Goal: Information Seeking & Learning: Find specific fact

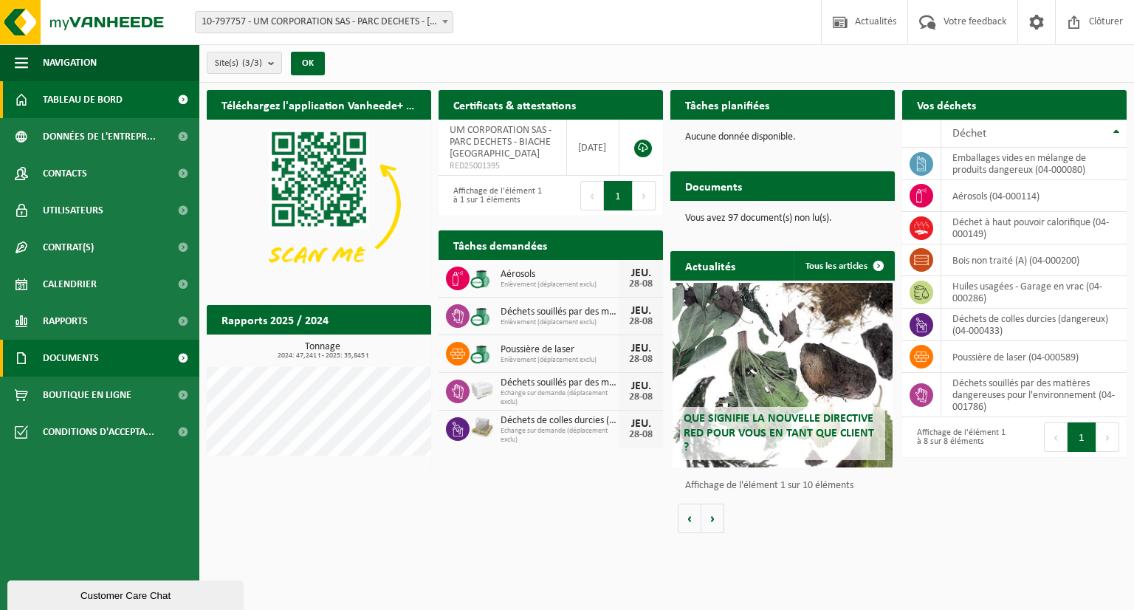
click at [78, 361] on span "Documents" at bounding box center [71, 358] width 56 height 37
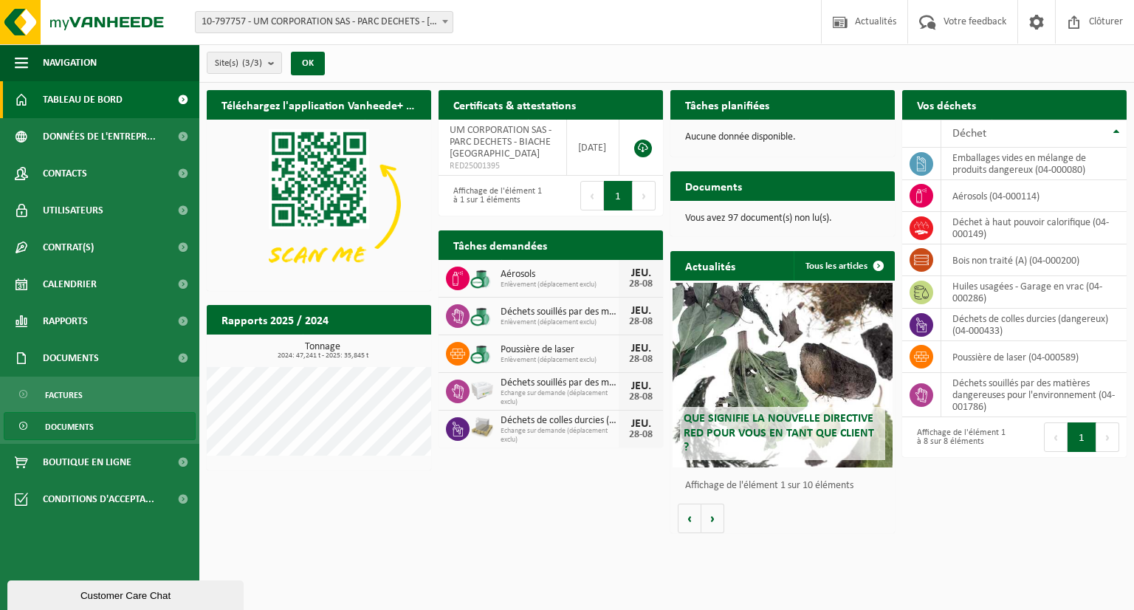
click at [61, 431] on span "Documents" at bounding box center [69, 427] width 49 height 28
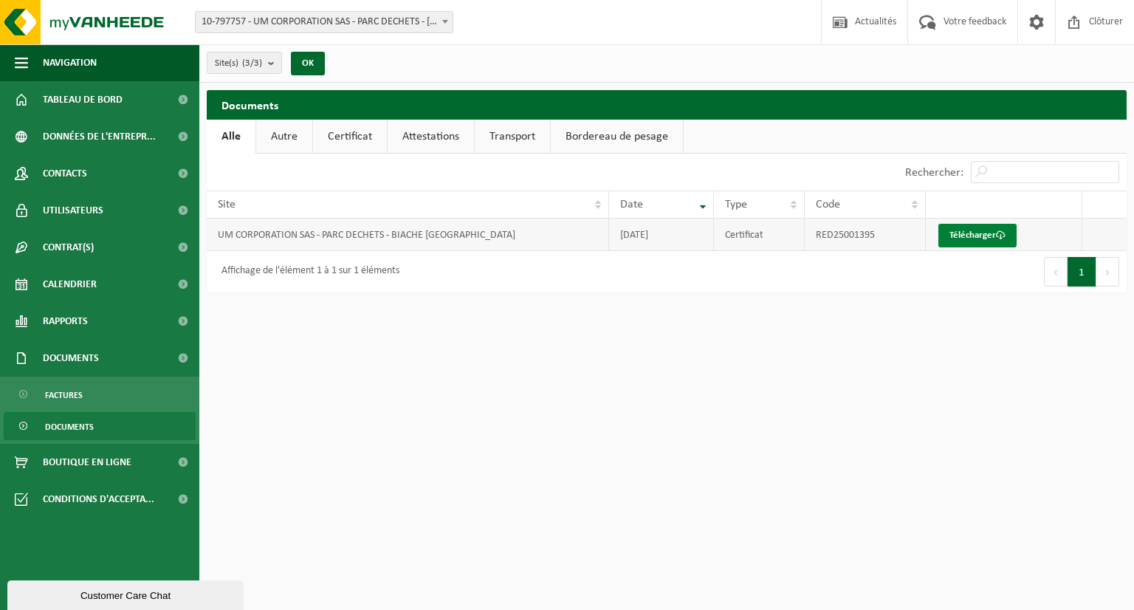
click at [963, 235] on link "Télécharger" at bounding box center [978, 236] width 78 height 24
click at [63, 397] on span "Factures" at bounding box center [64, 395] width 38 height 28
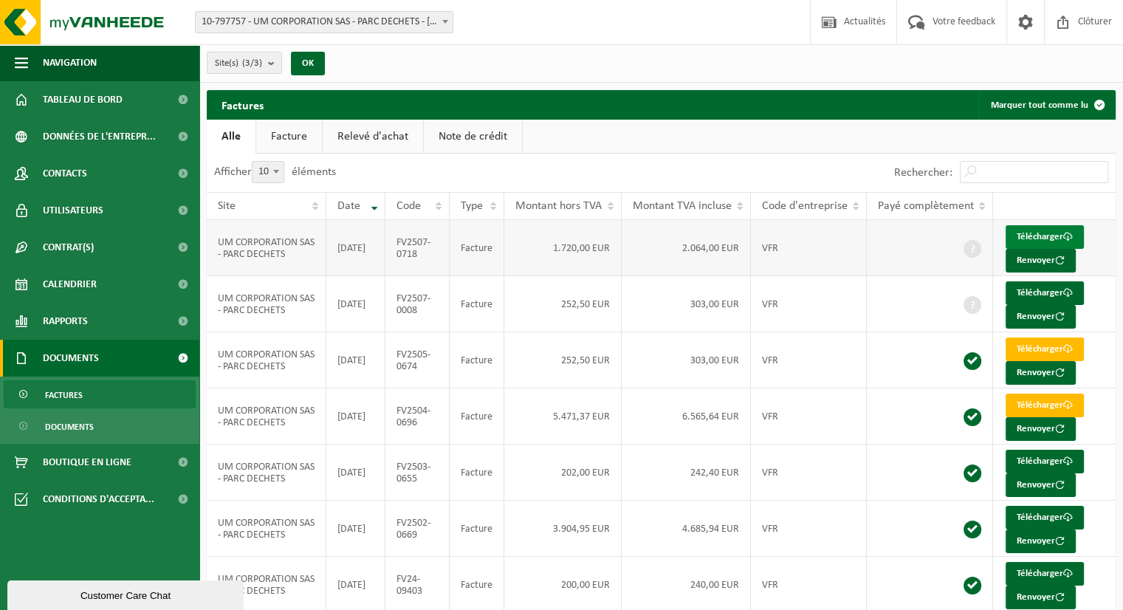
click at [1021, 238] on link "Télécharger" at bounding box center [1045, 237] width 78 height 24
click at [1046, 293] on link "Télécharger" at bounding box center [1045, 293] width 78 height 24
click at [88, 316] on span "Rapports" at bounding box center [65, 321] width 45 height 37
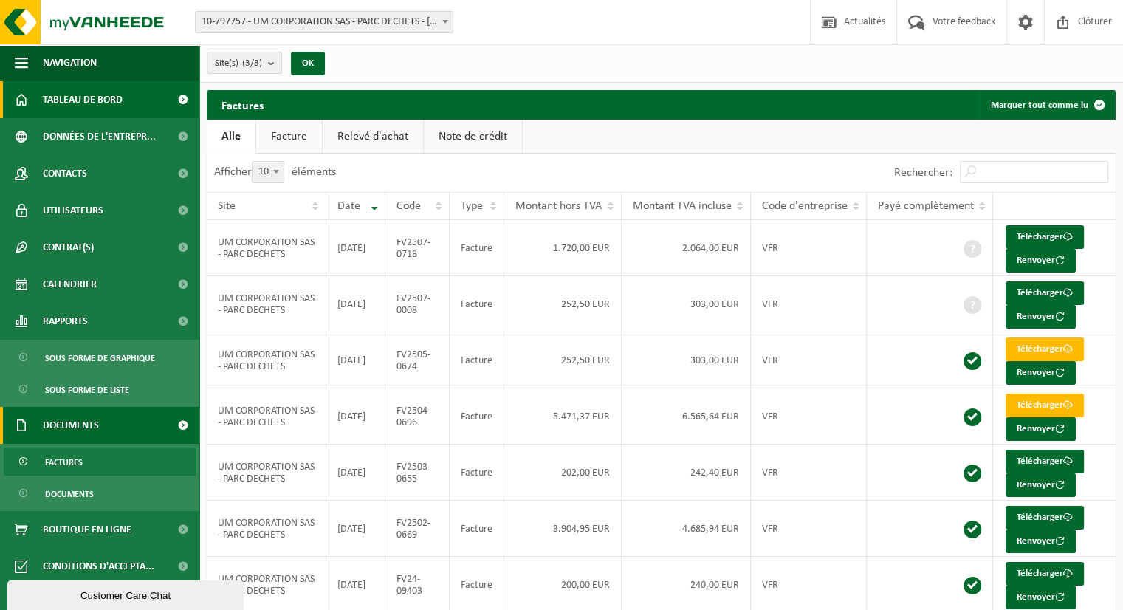
click at [130, 107] on link "Tableau de bord" at bounding box center [99, 99] width 199 height 37
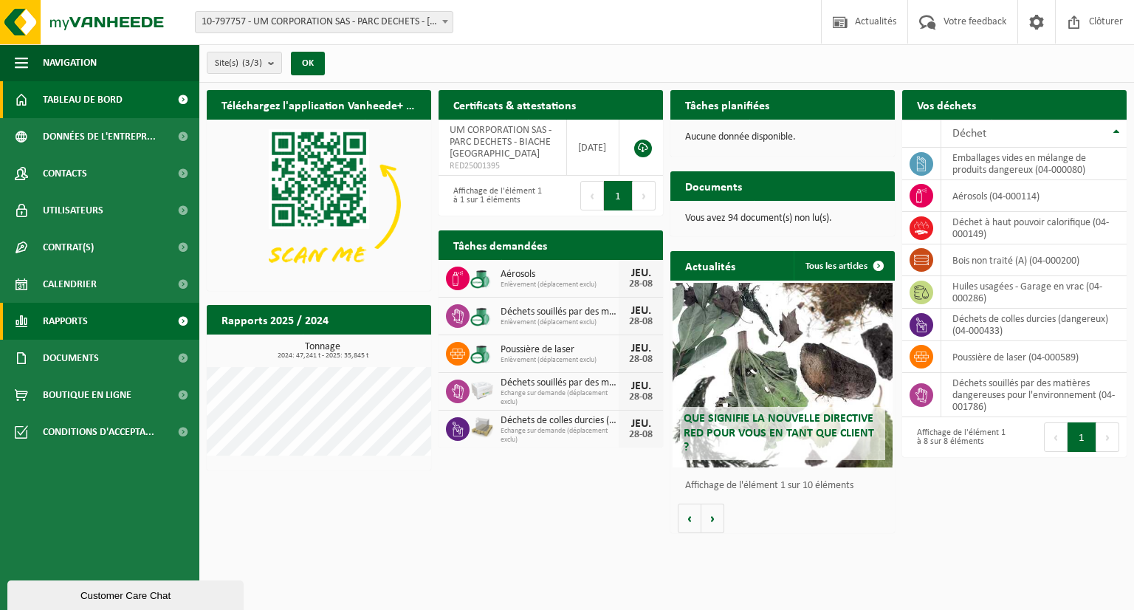
click at [74, 315] on span "Rapports" at bounding box center [65, 321] width 45 height 37
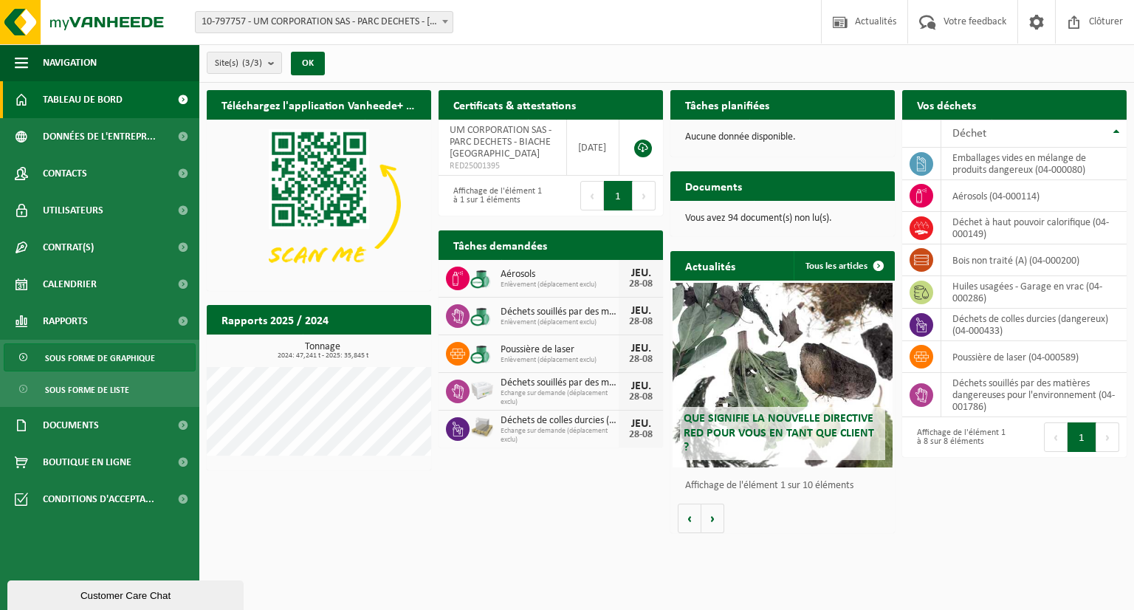
click at [72, 357] on span "Sous forme de graphique" at bounding box center [100, 358] width 110 height 28
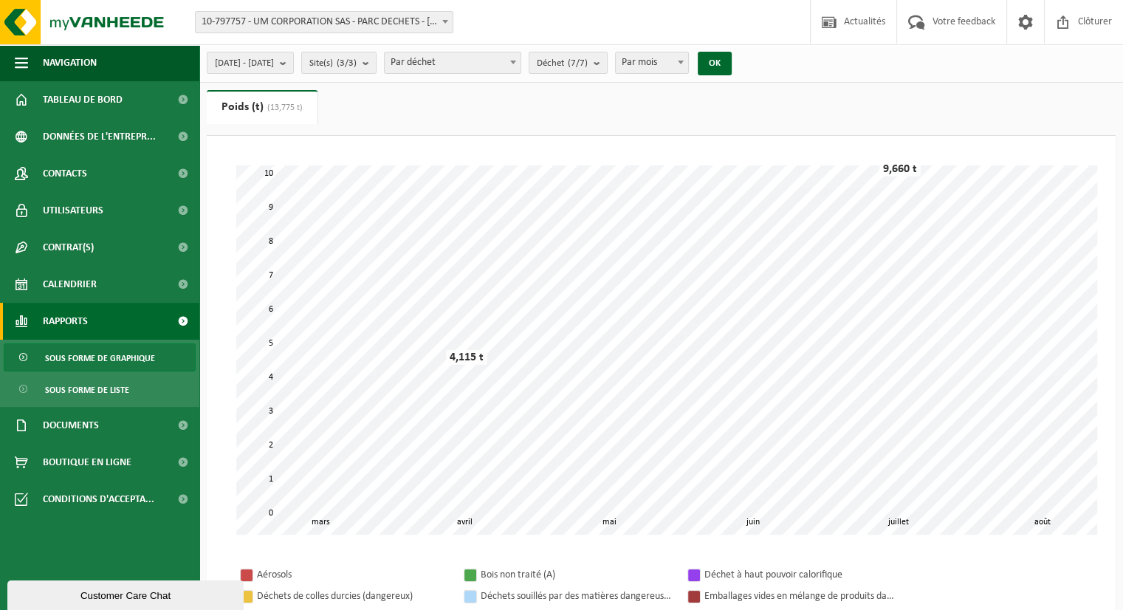
click at [410, 24] on span "10-797757 - UM CORPORATION SAS - PARC DECHETS - [GEOGRAPHIC_DATA]" at bounding box center [324, 22] width 257 height 21
click at [416, 24] on span "10-797757 - UM CORPORATION SAS - PARC DECHETS - [GEOGRAPHIC_DATA]" at bounding box center [324, 22] width 257 height 21
click at [126, 106] on link "Tableau de bord" at bounding box center [99, 99] width 199 height 37
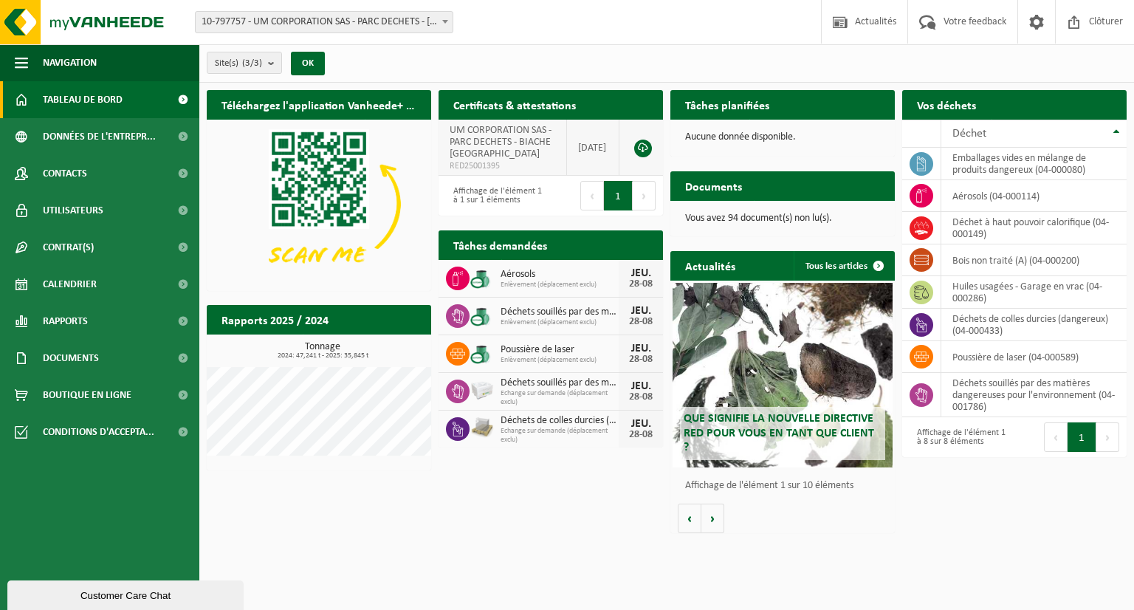
click at [644, 151] on link at bounding box center [643, 149] width 18 height 18
click at [385, 21] on span "10-797757 - UM CORPORATION SAS - PARC DECHETS - [GEOGRAPHIC_DATA]" at bounding box center [324, 22] width 257 height 21
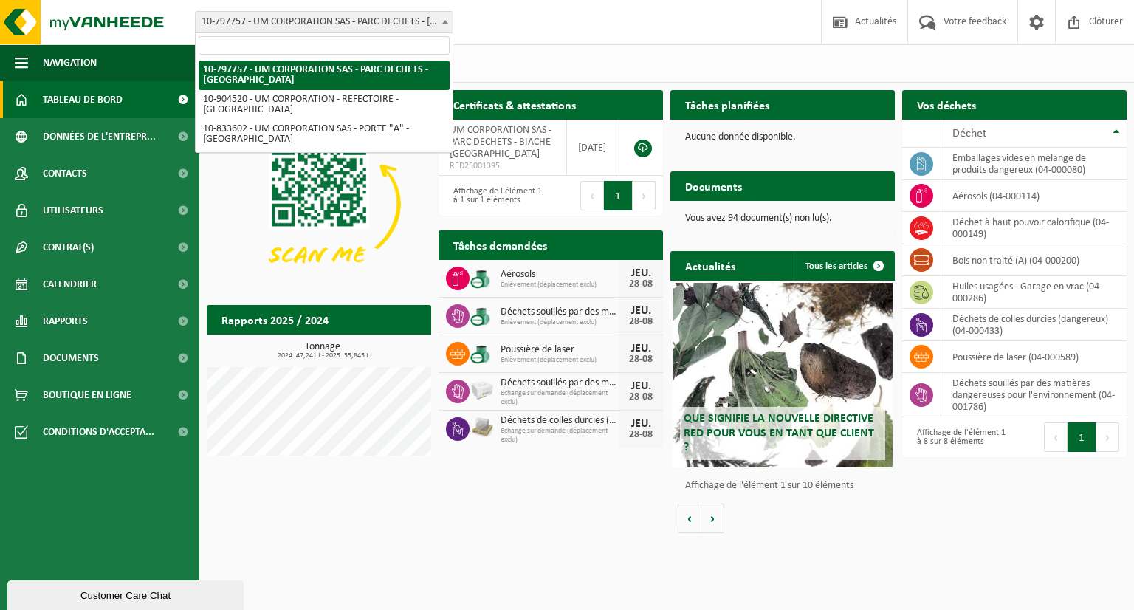
click at [385, 21] on span "10-797757 - UM CORPORATION SAS - PARC DECHETS - [GEOGRAPHIC_DATA]" at bounding box center [324, 22] width 257 height 21
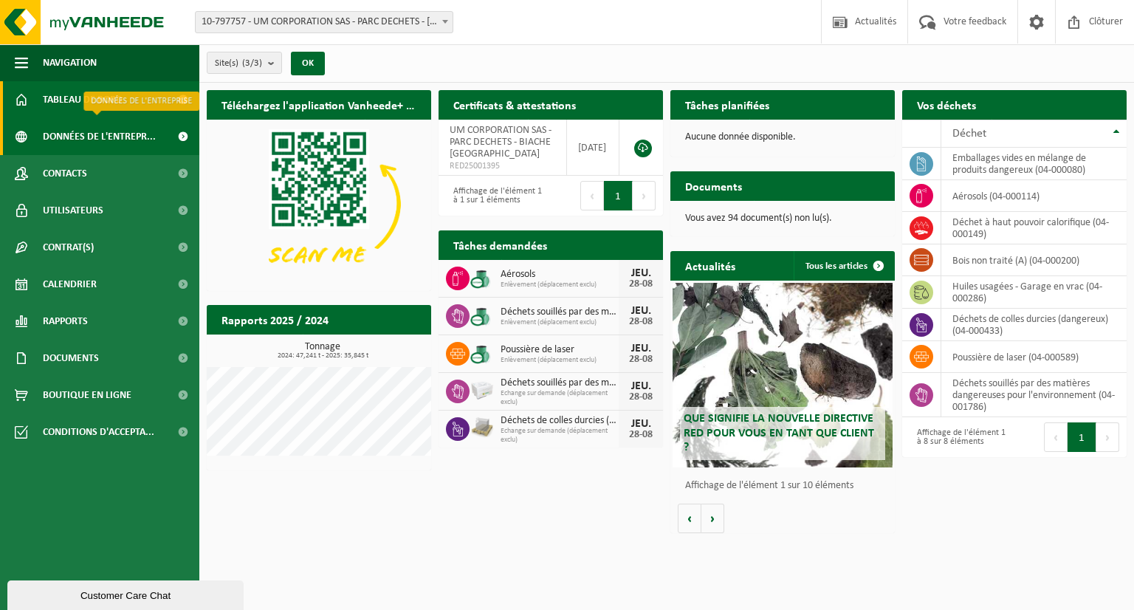
click at [118, 136] on span "Données de l'entrepr..." at bounding box center [99, 136] width 113 height 37
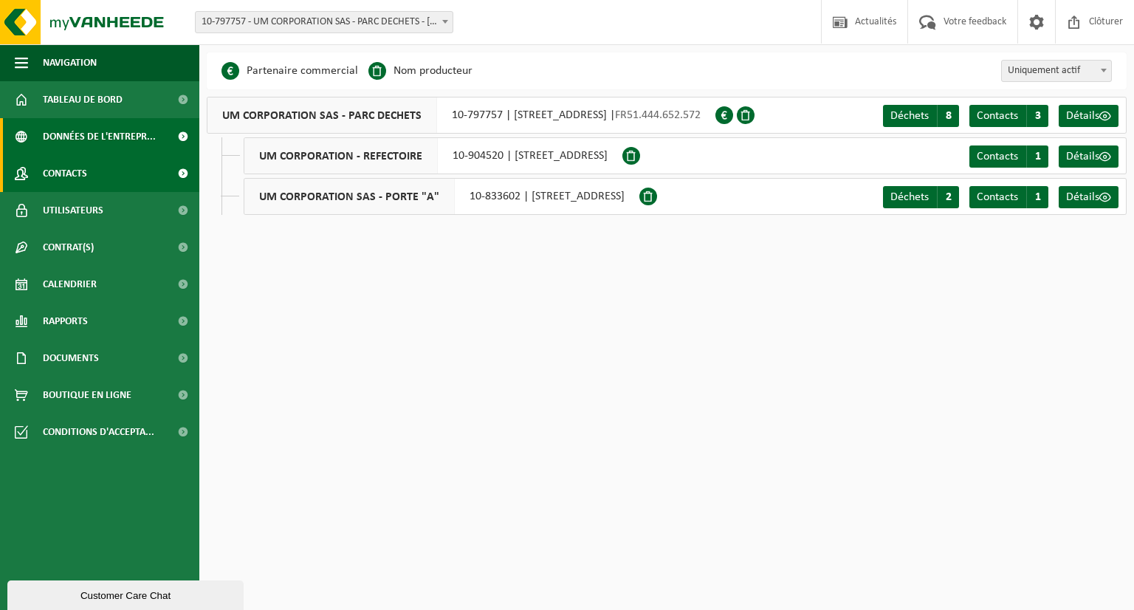
click at [102, 188] on link "Contacts" at bounding box center [99, 173] width 199 height 37
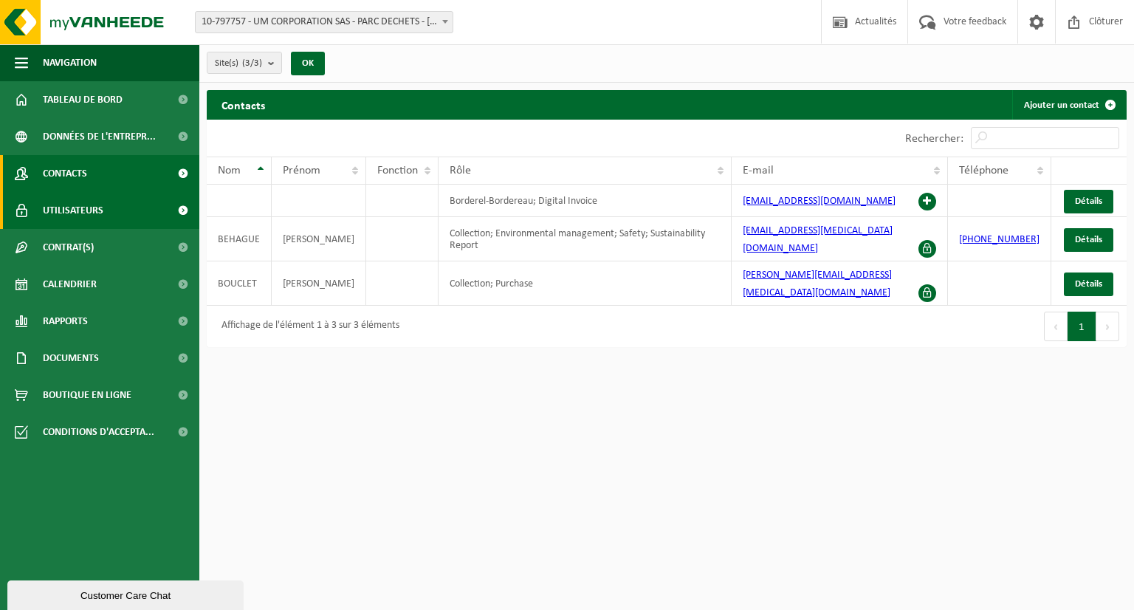
click at [92, 208] on span "Utilisateurs" at bounding box center [73, 210] width 61 height 37
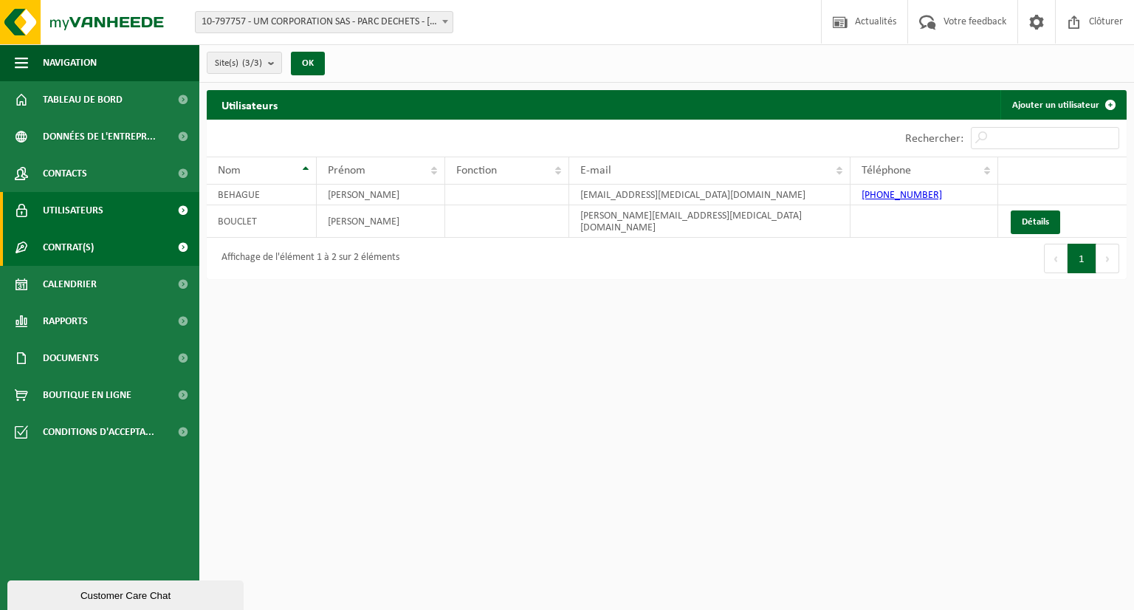
click at [75, 237] on span "Contrat(s)" at bounding box center [68, 247] width 51 height 37
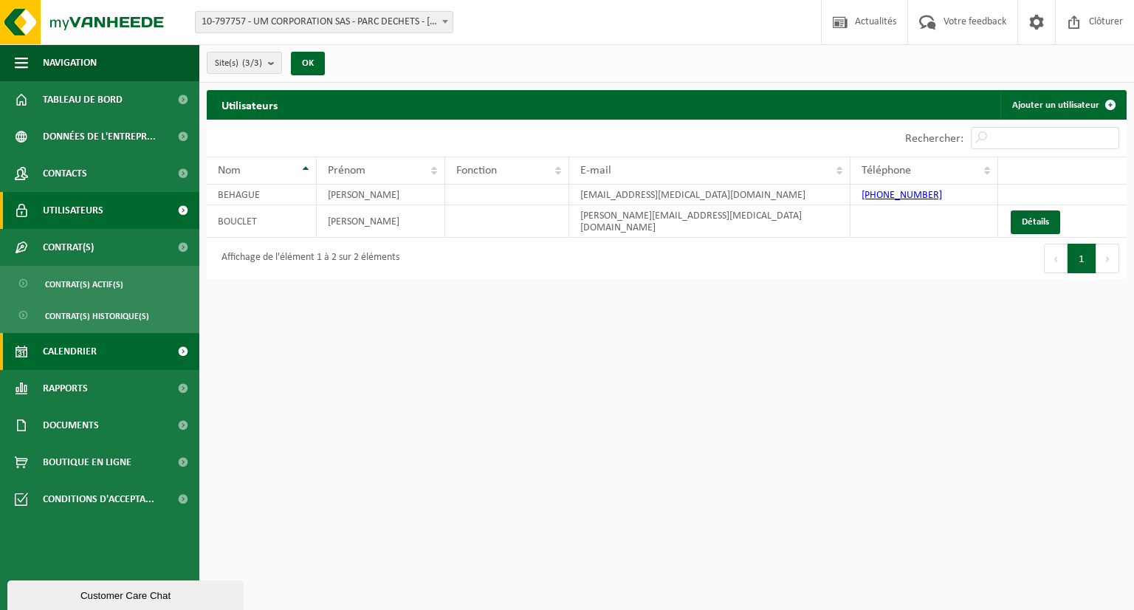
click at [99, 349] on link "Calendrier" at bounding box center [99, 351] width 199 height 37
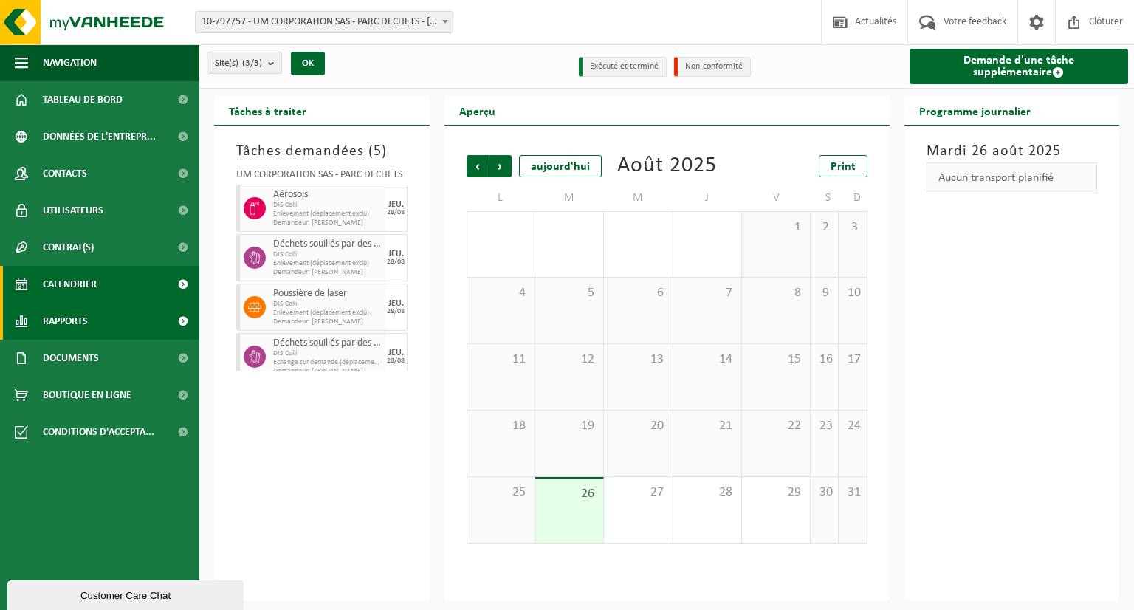
click at [83, 329] on span "Rapports" at bounding box center [65, 321] width 45 height 37
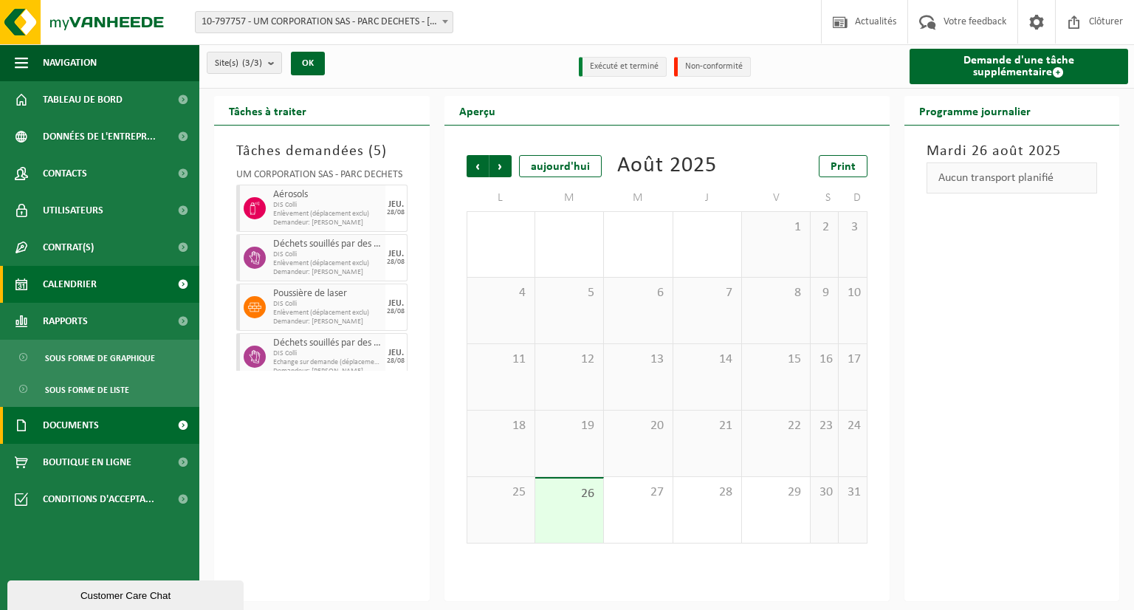
click at [120, 425] on link "Documents" at bounding box center [99, 425] width 199 height 37
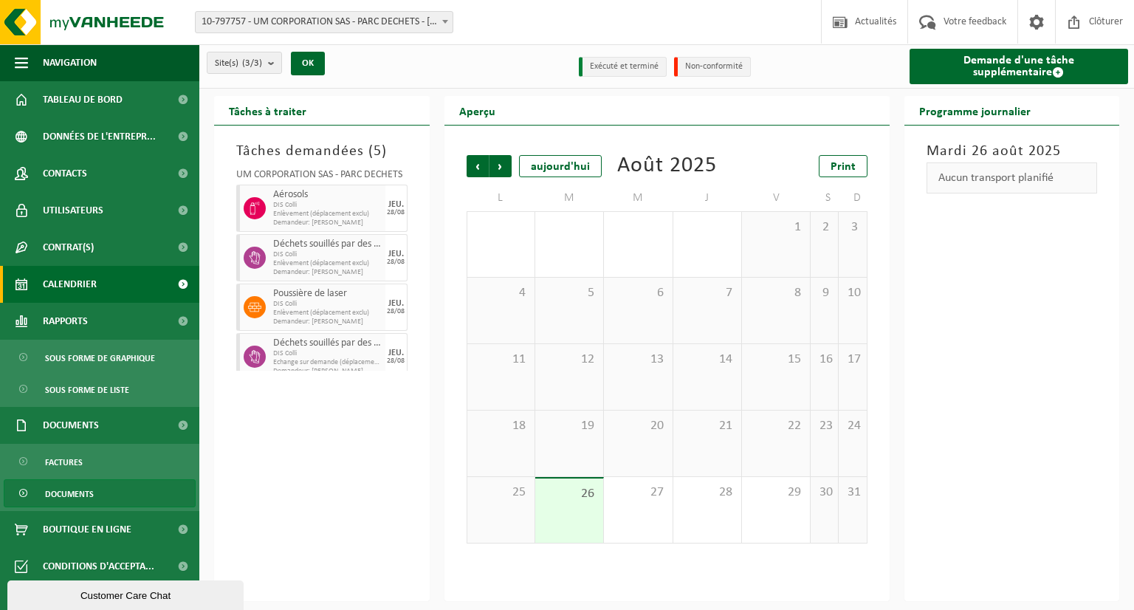
click at [71, 493] on span "Documents" at bounding box center [69, 494] width 49 height 28
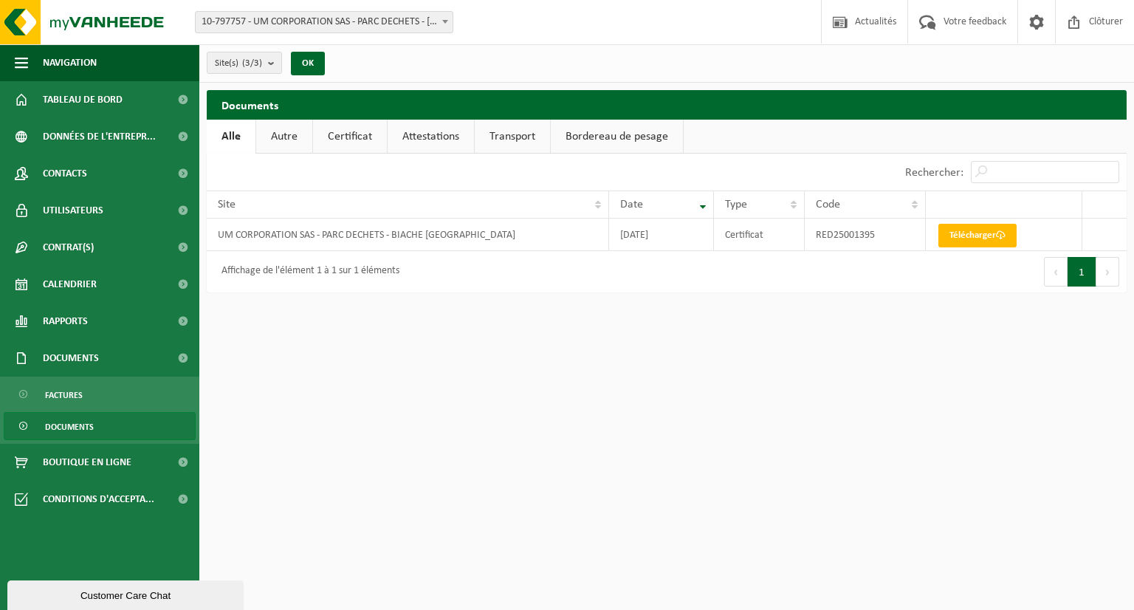
click at [292, 143] on link "Autre" at bounding box center [284, 137] width 56 height 34
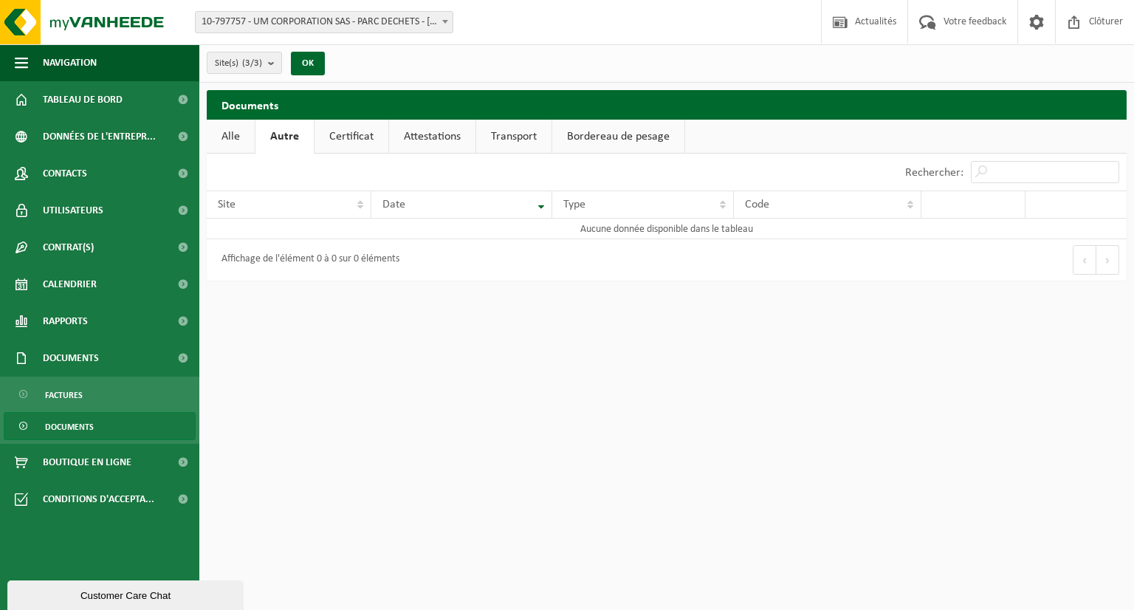
click at [334, 143] on link "Certificat" at bounding box center [352, 137] width 74 height 34
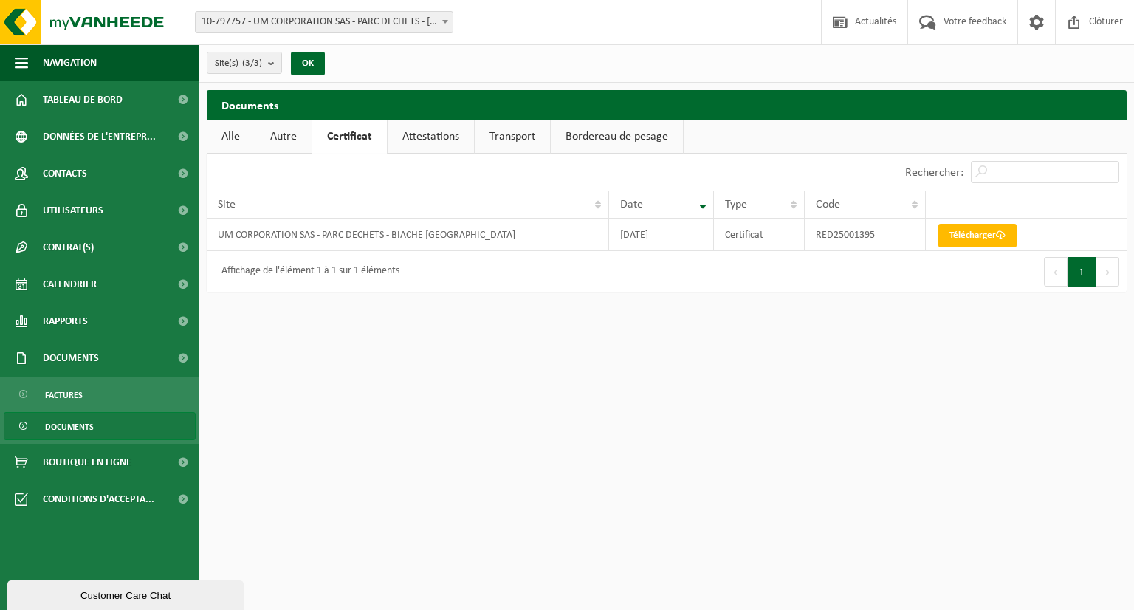
click at [238, 137] on link "Alle" at bounding box center [231, 137] width 48 height 34
click at [443, 144] on link "Attestations" at bounding box center [431, 137] width 86 height 34
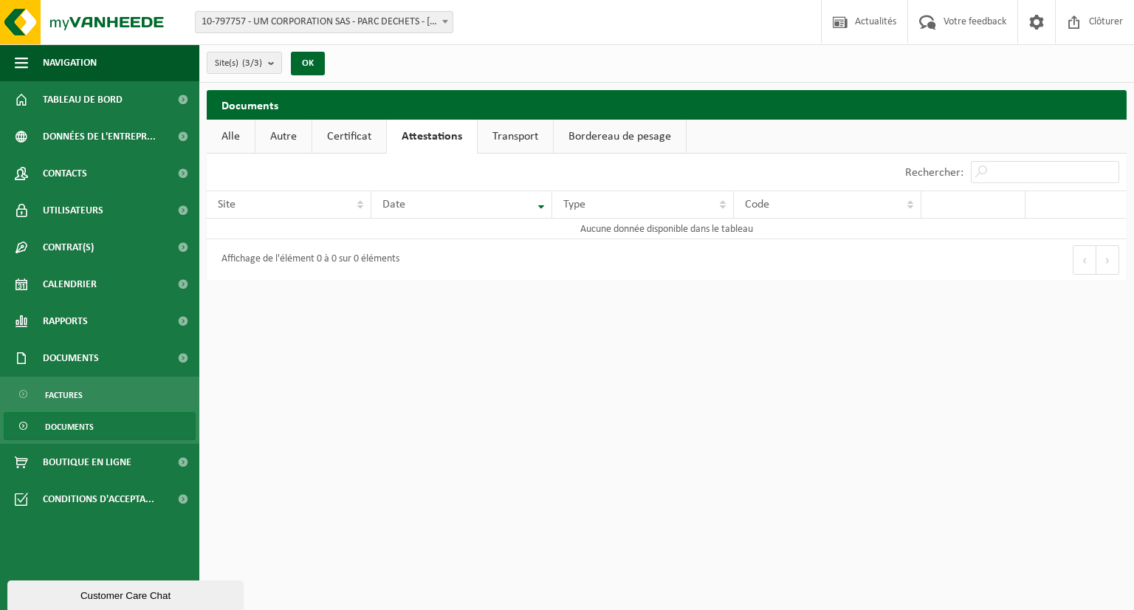
click at [532, 140] on link "Transport" at bounding box center [515, 137] width 75 height 34
click at [598, 140] on link "Bordereau de pesage" at bounding box center [619, 137] width 132 height 34
click at [222, 132] on link "Alle" at bounding box center [231, 137] width 48 height 34
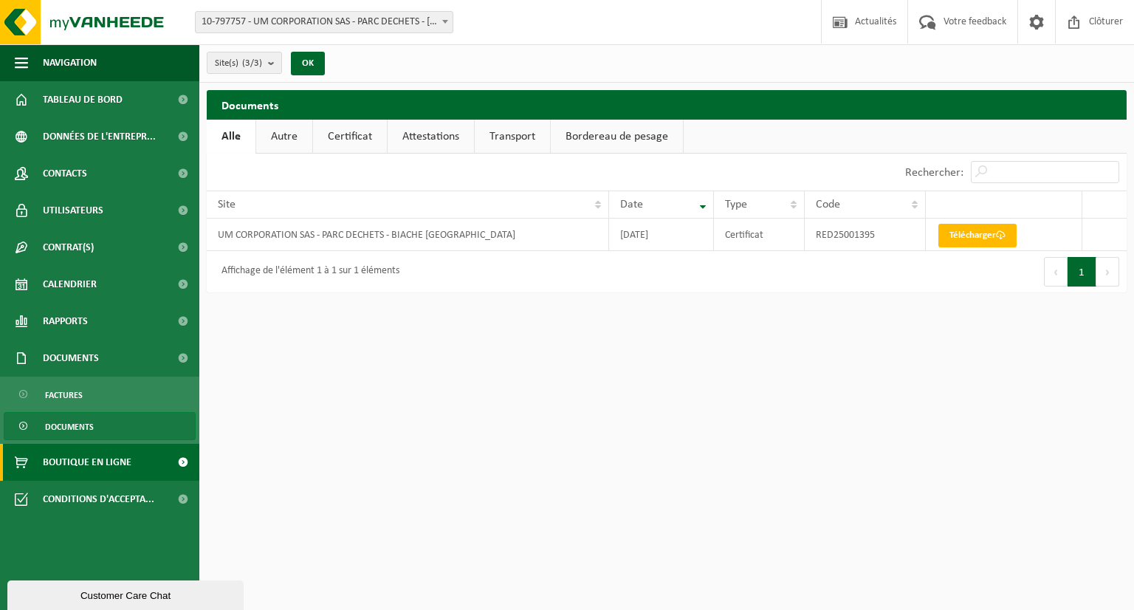
click at [112, 469] on span "Boutique en ligne" at bounding box center [87, 462] width 89 height 37
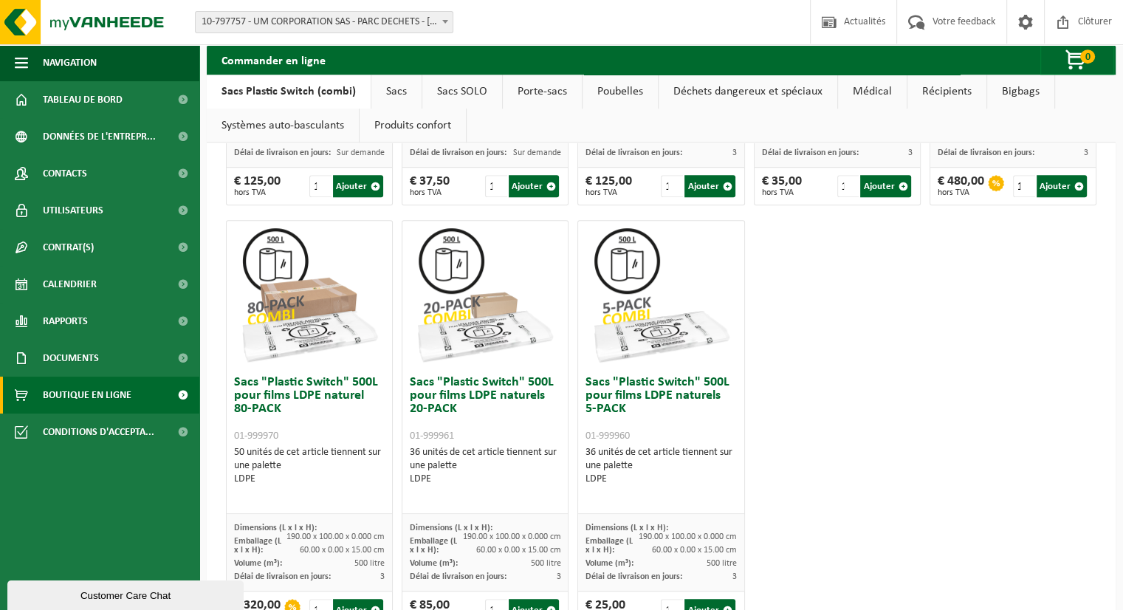
scroll to position [868, 0]
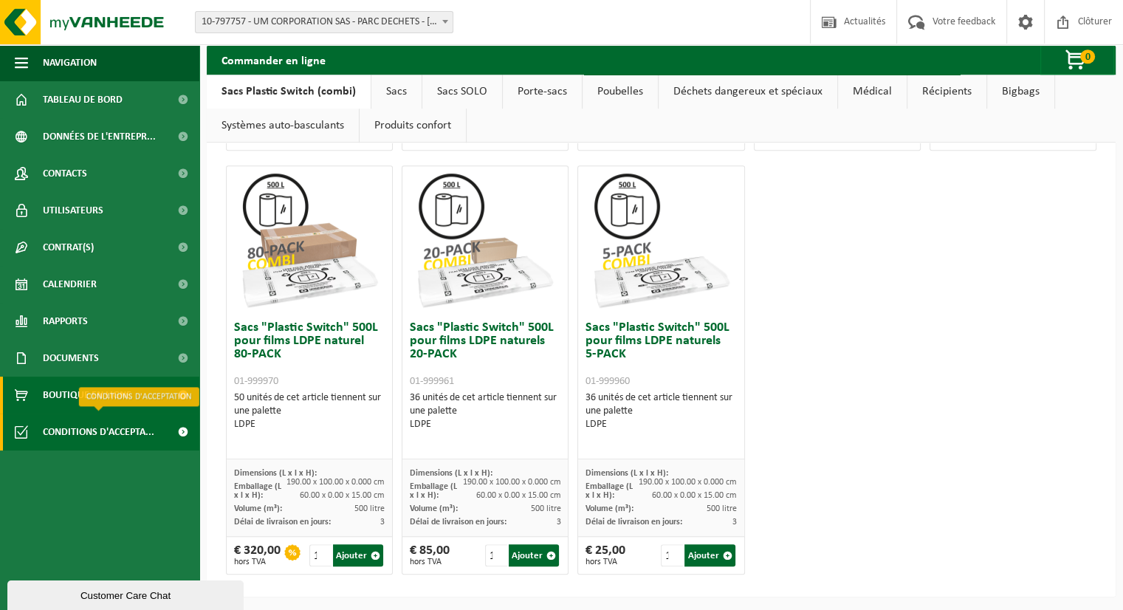
click at [95, 442] on span "Conditions d'accepta..." at bounding box center [99, 432] width 112 height 37
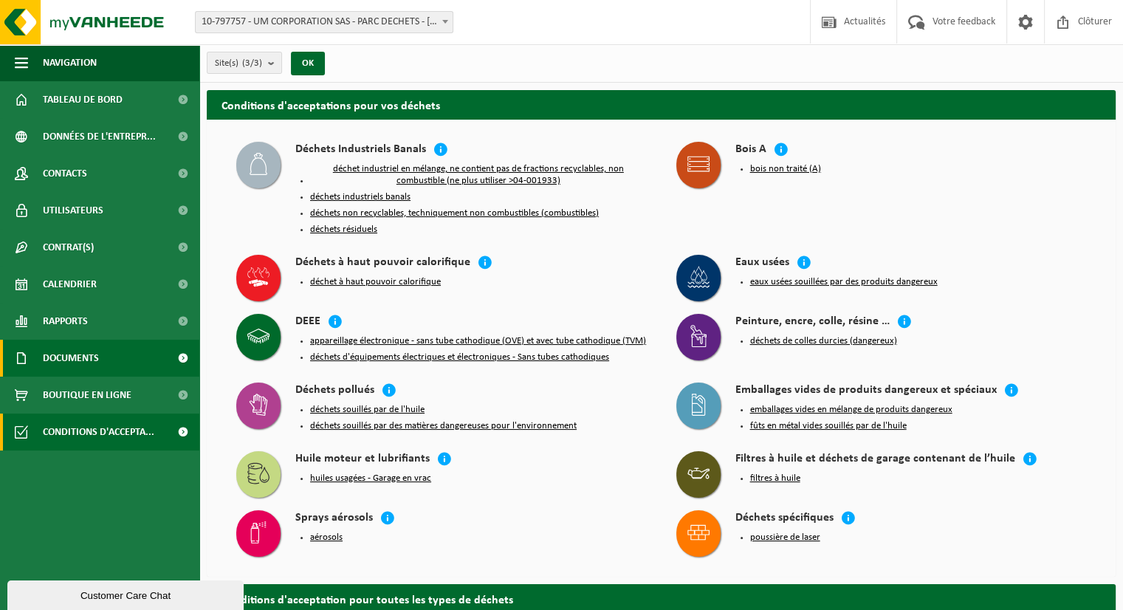
click at [51, 358] on span "Documents" at bounding box center [71, 358] width 56 height 37
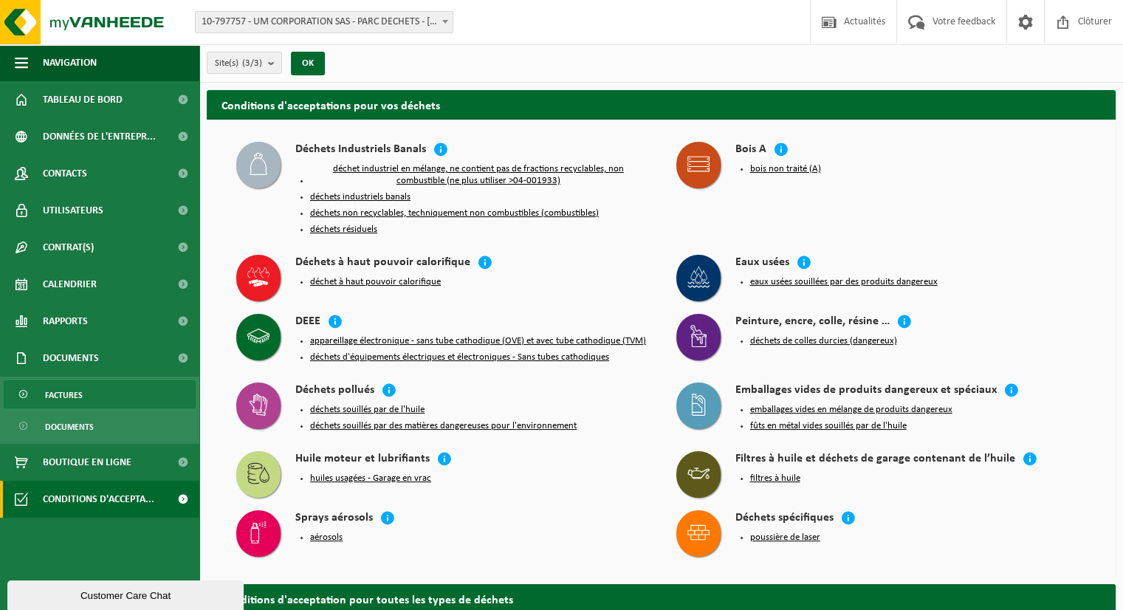
click at [67, 400] on span "Factures" at bounding box center [64, 395] width 38 height 28
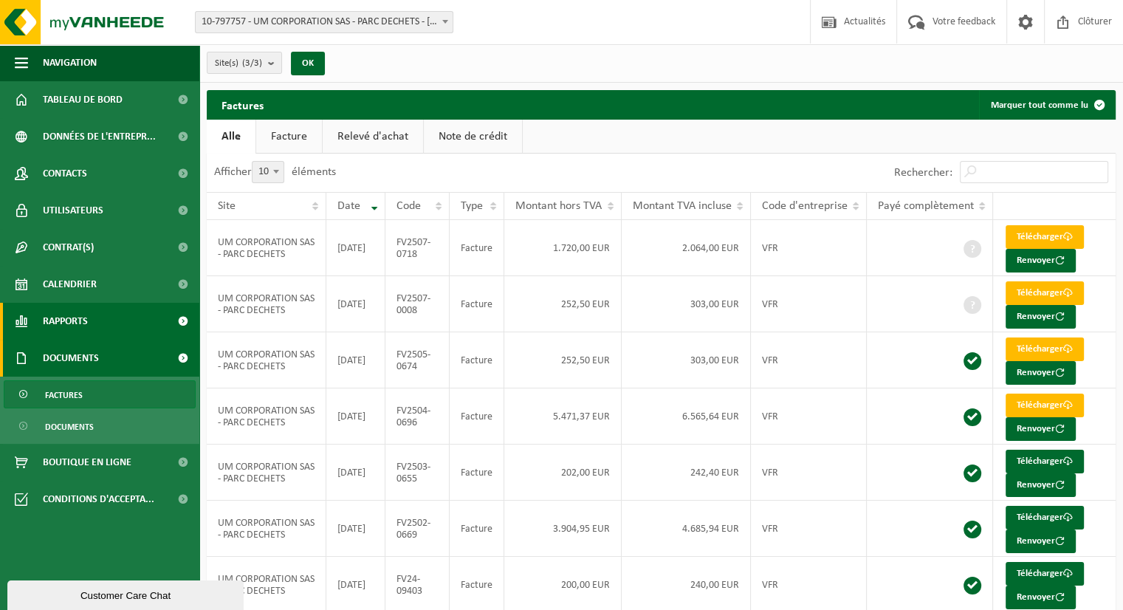
click at [77, 322] on span "Rapports" at bounding box center [65, 321] width 45 height 37
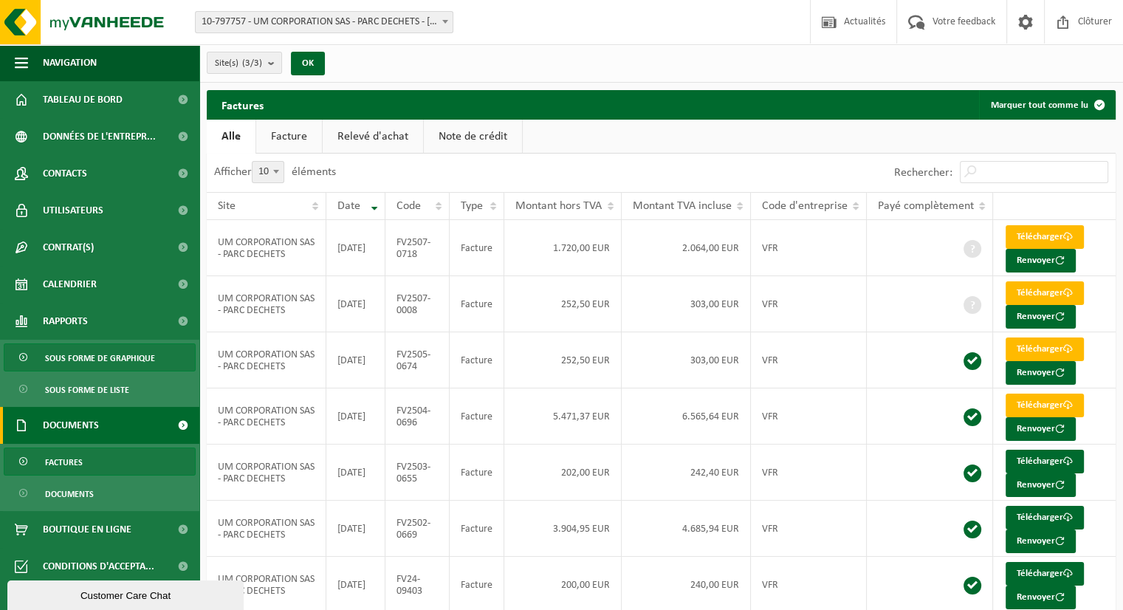
click at [75, 360] on span "Sous forme de graphique" at bounding box center [100, 358] width 110 height 28
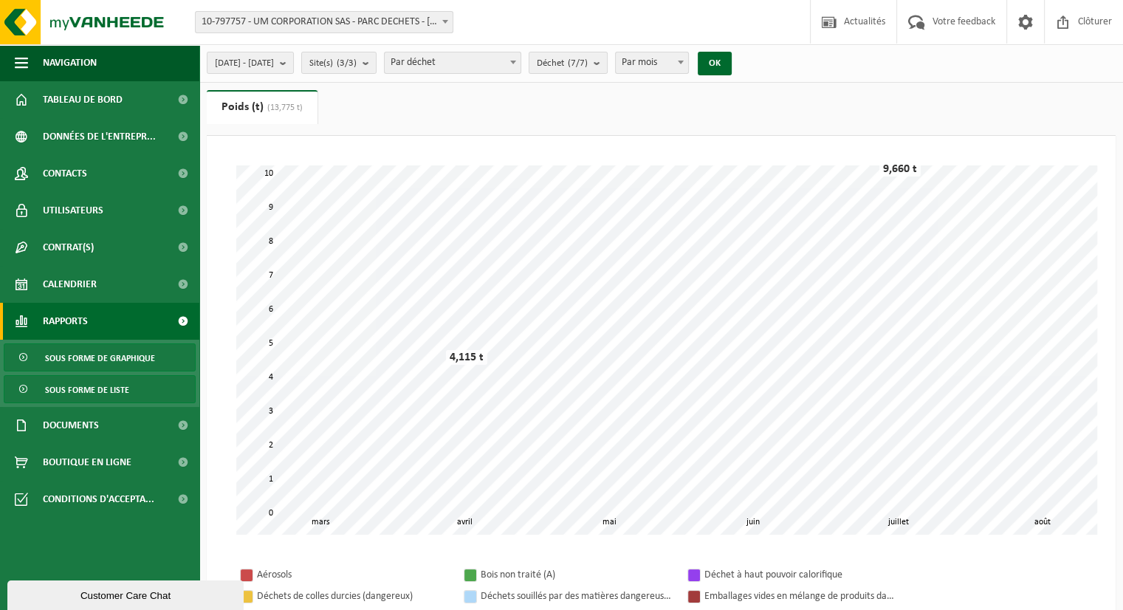
click at [92, 393] on span "Sous forme de liste" at bounding box center [87, 390] width 84 height 28
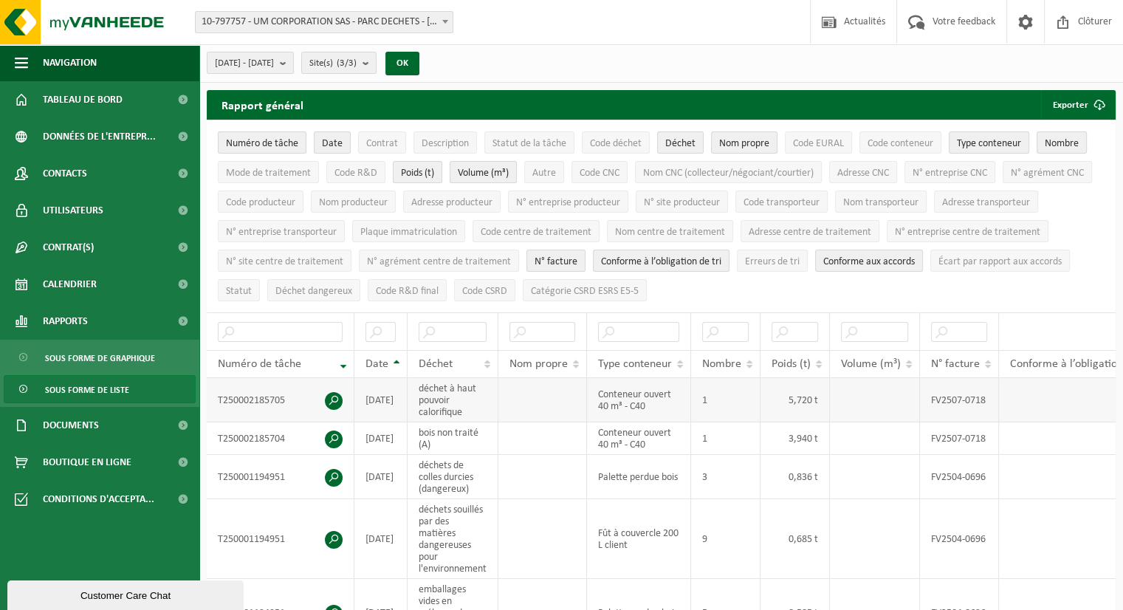
click at [338, 400] on span at bounding box center [334, 401] width 18 height 18
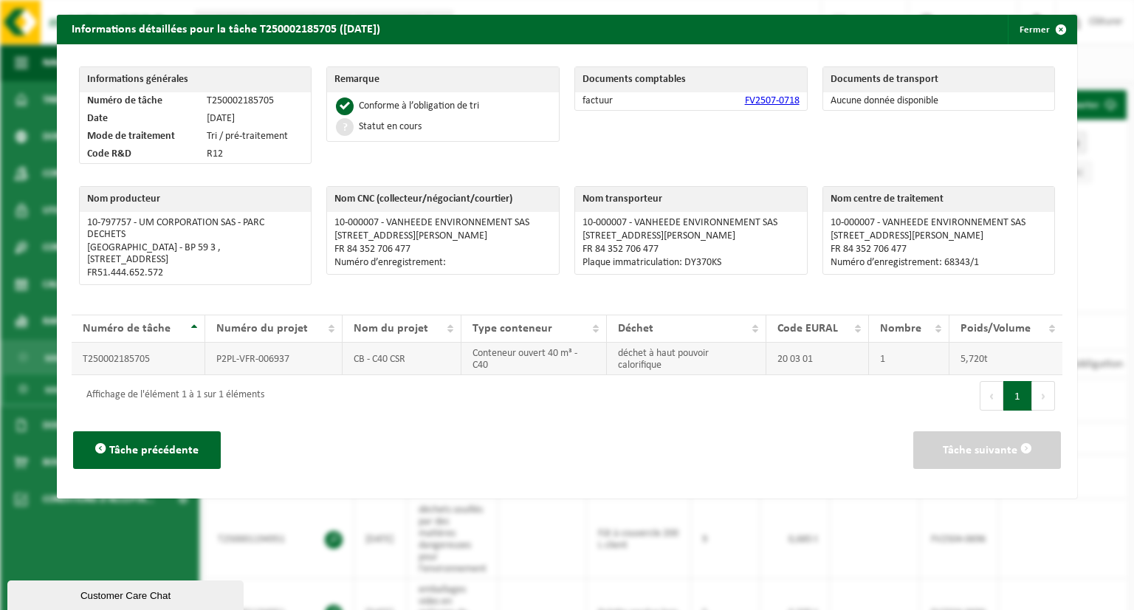
click at [669, 344] on td "déchet à haut pouvoir calorifique" at bounding box center [687, 359] width 160 height 32
click at [129, 352] on td "T250002185705" at bounding box center [139, 359] width 134 height 32
click at [1050, 32] on span "button" at bounding box center [1062, 30] width 30 height 30
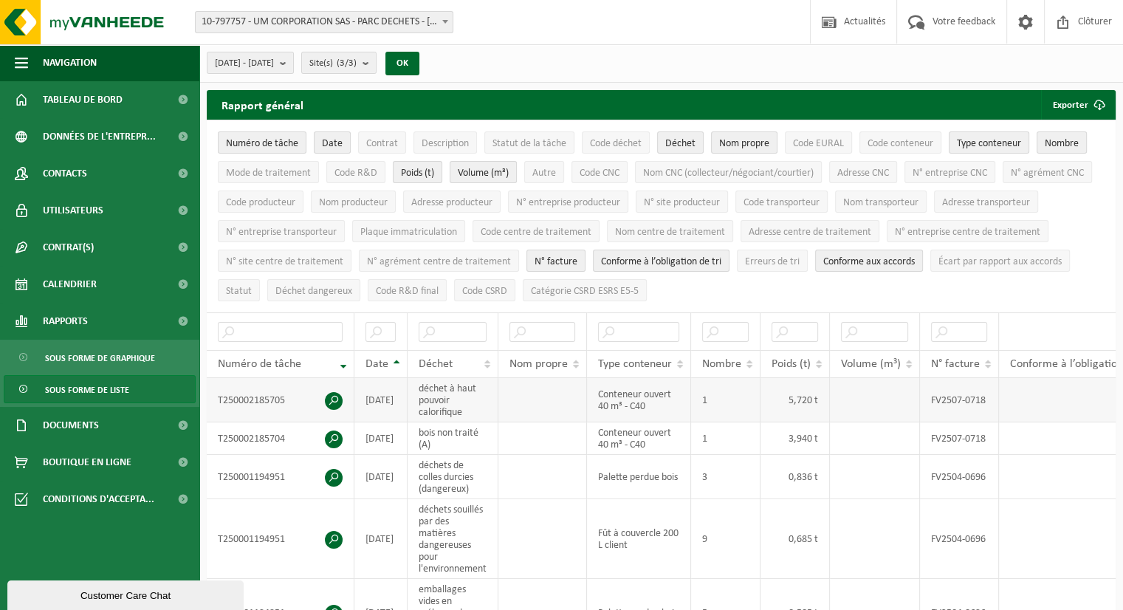
click at [334, 399] on span at bounding box center [334, 401] width 18 height 18
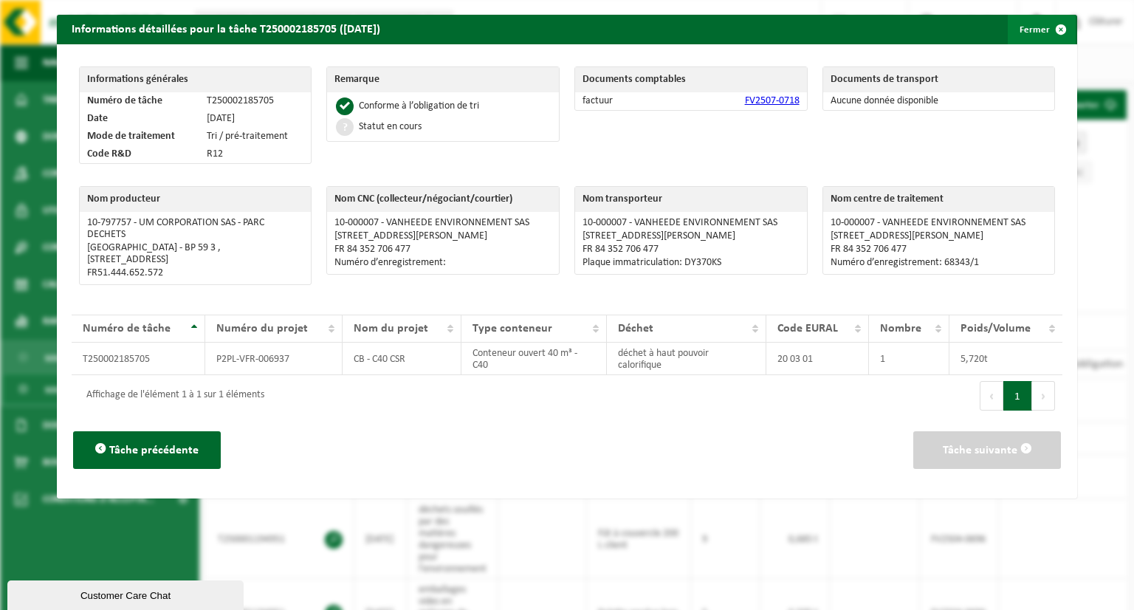
click at [1047, 35] on span "button" at bounding box center [1062, 30] width 30 height 30
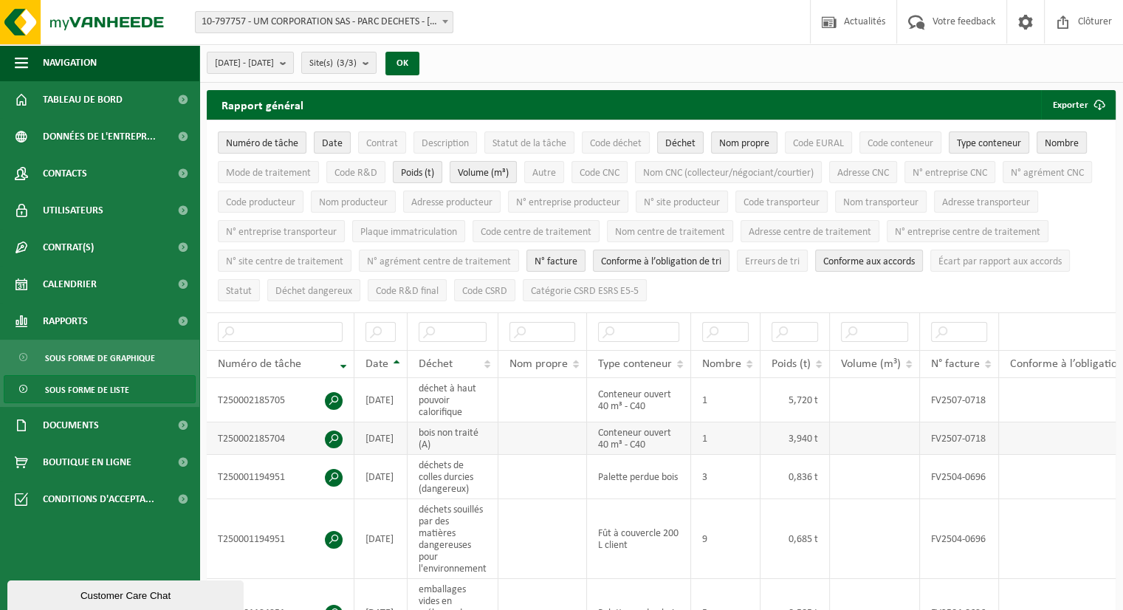
click at [332, 438] on span at bounding box center [334, 440] width 18 height 18
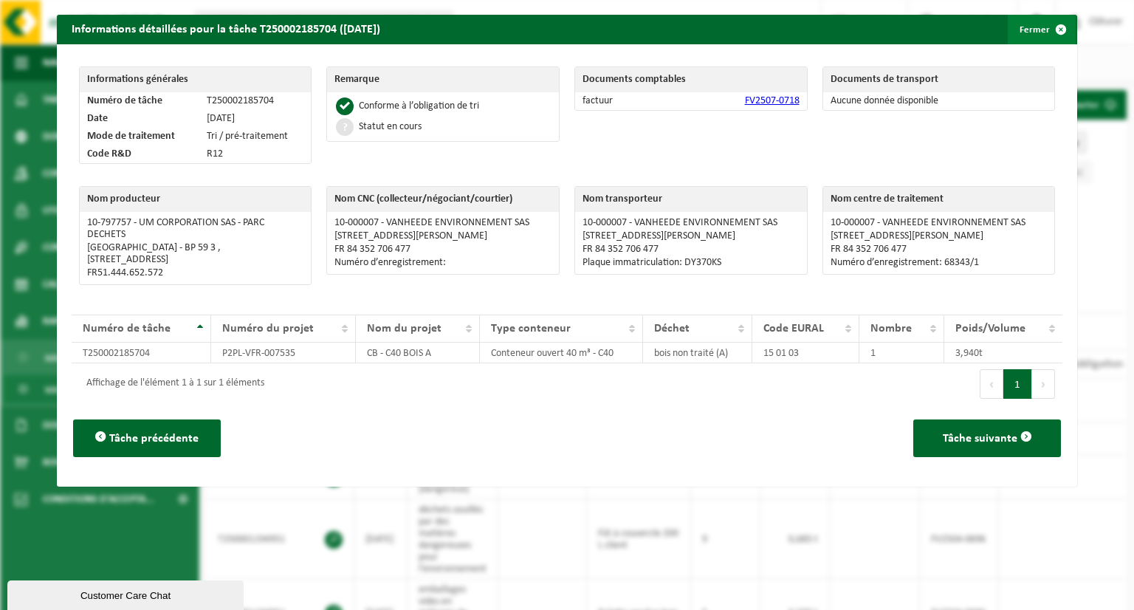
click at [1047, 33] on span "button" at bounding box center [1062, 30] width 30 height 30
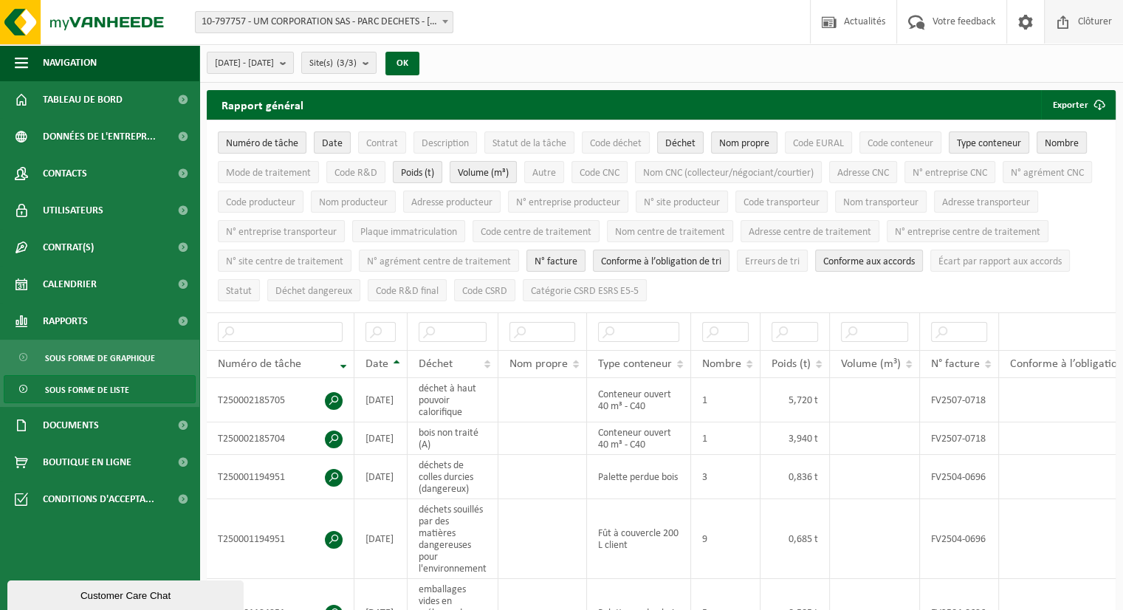
click at [1079, 27] on span "Clôturer" at bounding box center [1095, 22] width 41 height 44
